Goal: Find specific fact

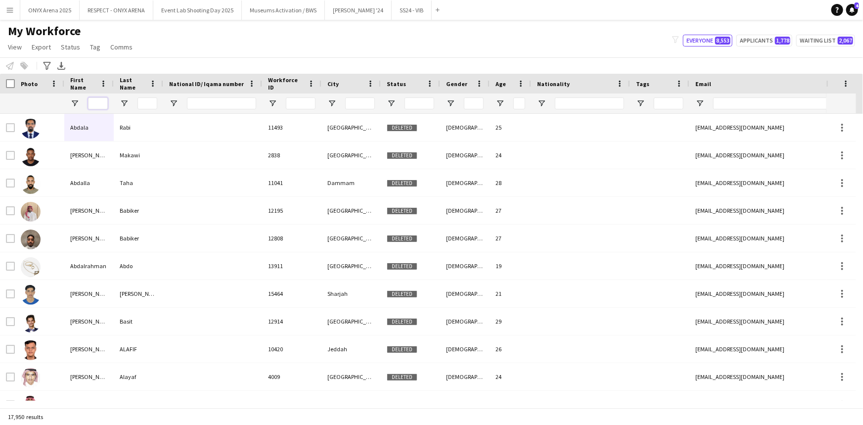
click at [103, 104] on input "First Name Filter Input" at bounding box center [98, 103] width 20 height 12
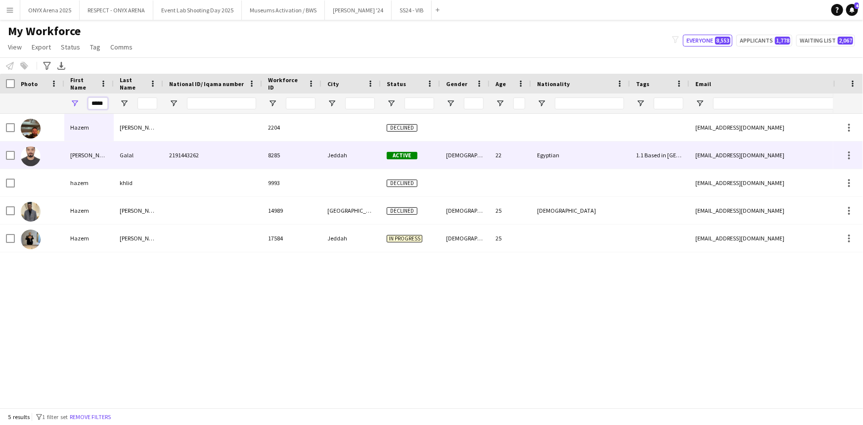
type input "*****"
click at [112, 163] on div "[PERSON_NAME]" at bounding box center [88, 154] width 49 height 27
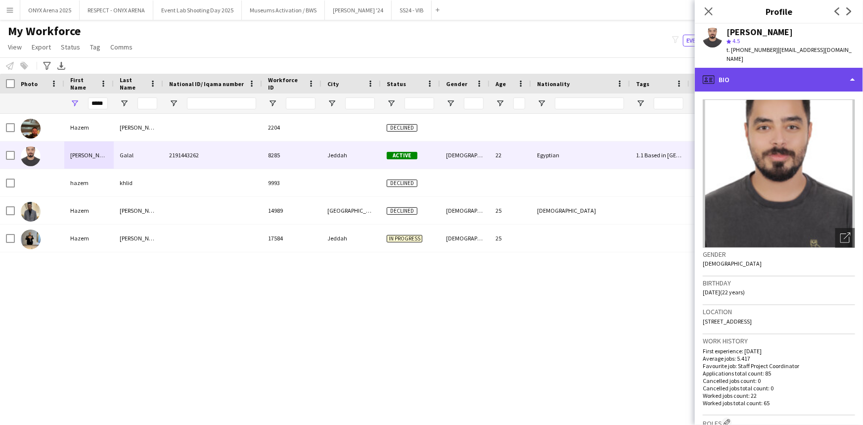
click at [781, 80] on div "profile Bio" at bounding box center [779, 80] width 168 height 24
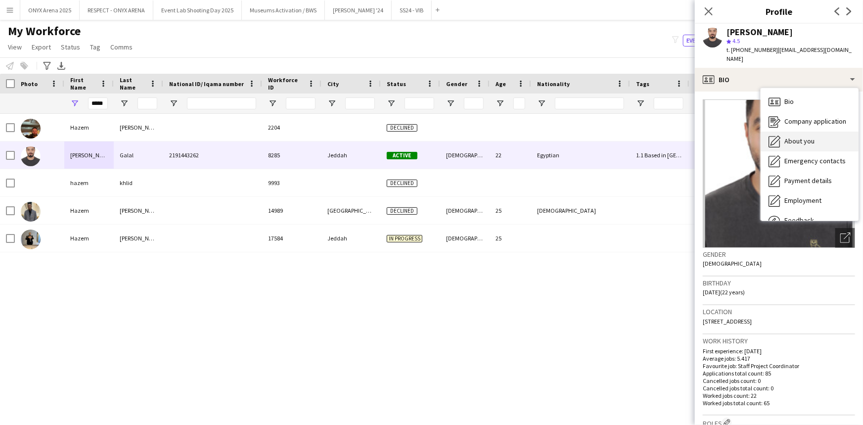
click at [794, 141] on span "About you" at bounding box center [799, 140] width 30 height 9
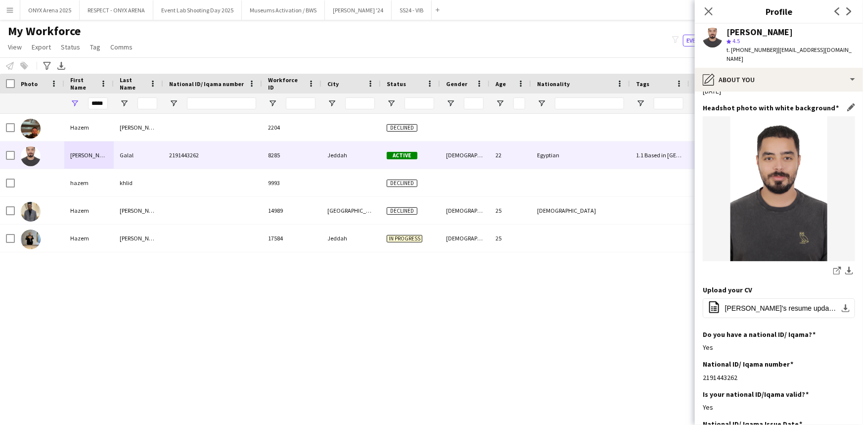
scroll to position [120, 0]
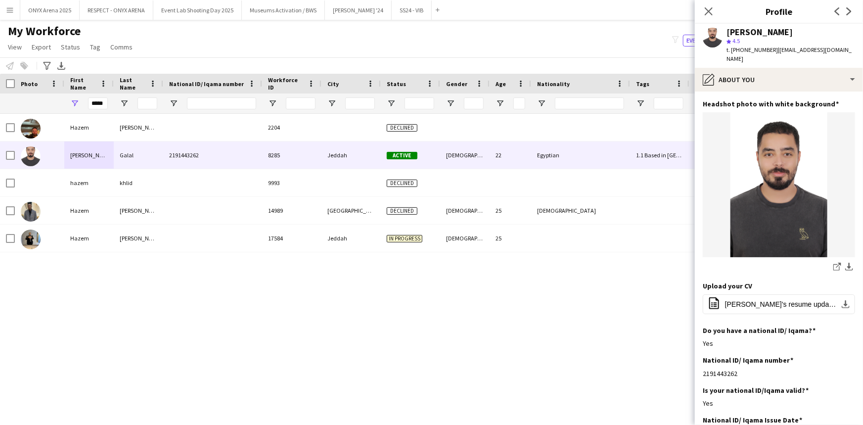
drag, startPoint x: 744, startPoint y: 365, endPoint x: 700, endPoint y: 368, distance: 44.1
click at [700, 368] on app-section-data-types "Bio Edit this field A highly motivated success driven individual with a proven …" at bounding box center [779, 257] width 168 height 333
copy div "2191443262"
click at [705, 6] on icon "Close pop-in" at bounding box center [707, 10] width 9 height 9
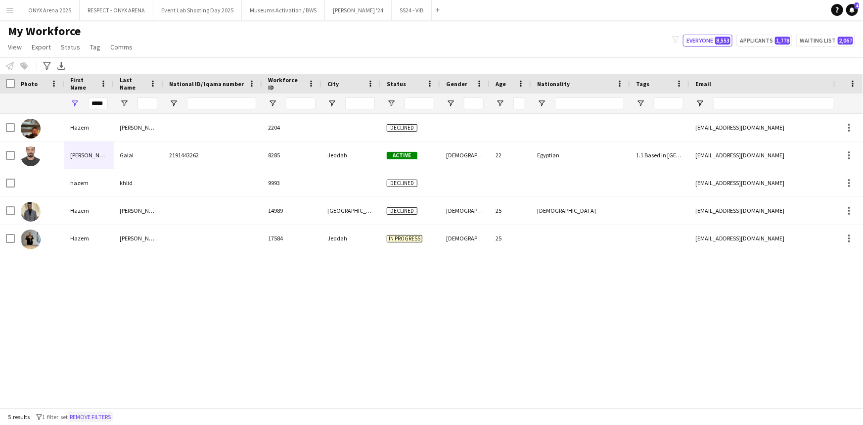
click at [105, 415] on button "Remove filters" at bounding box center [90, 416] width 45 height 11
